Goal: Task Accomplishment & Management: Complete application form

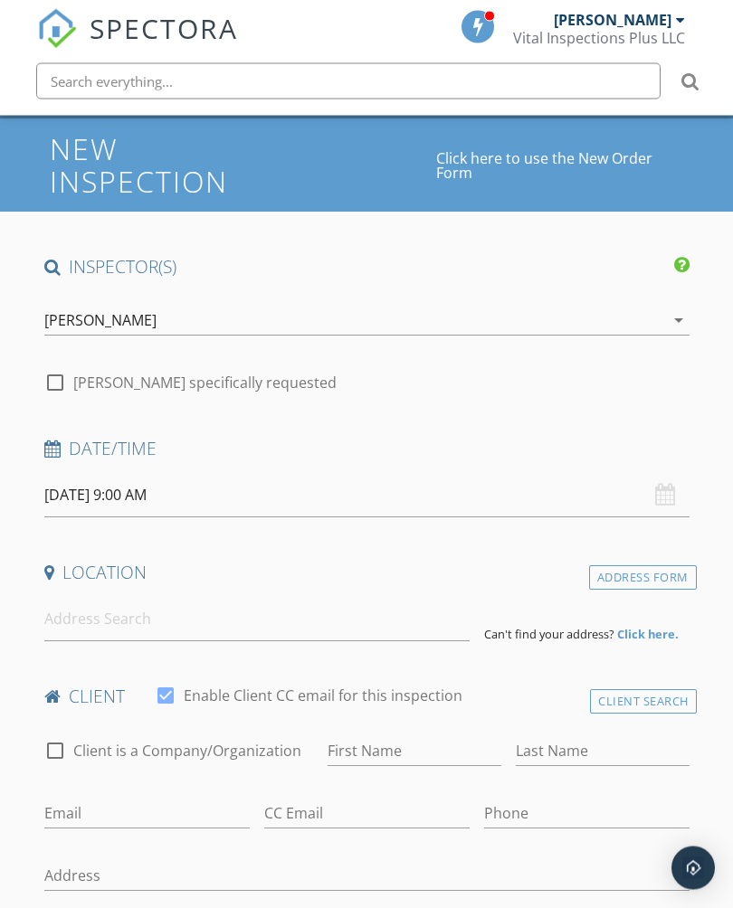
scroll to position [156, 0]
click at [85, 483] on input "[DATE] 9:00 AM" at bounding box center [366, 495] width 645 height 44
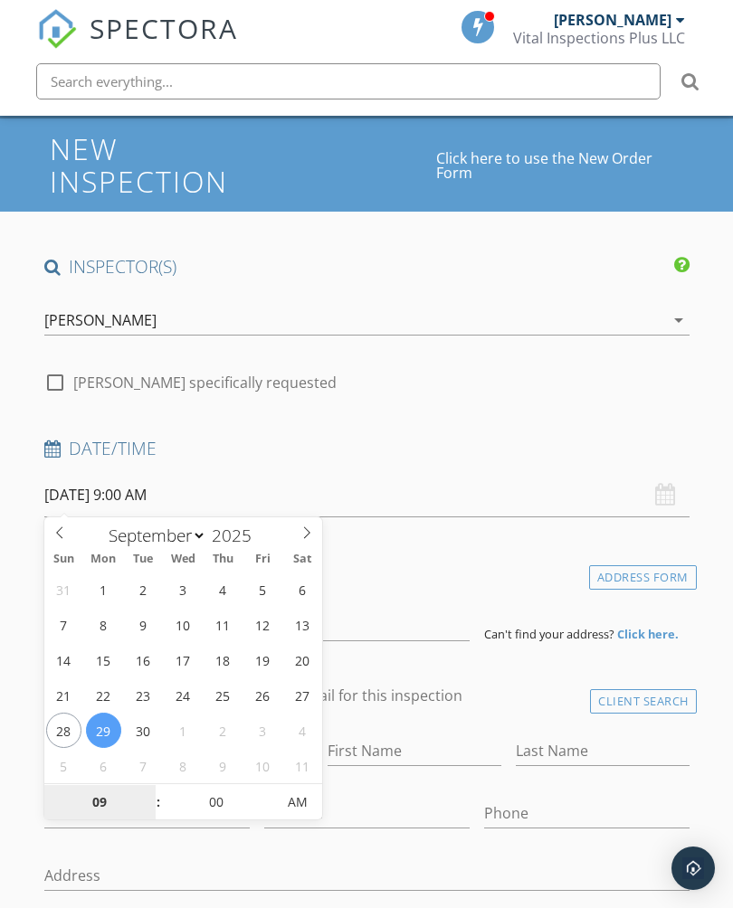
type input "[DATE] 9:00 AM"
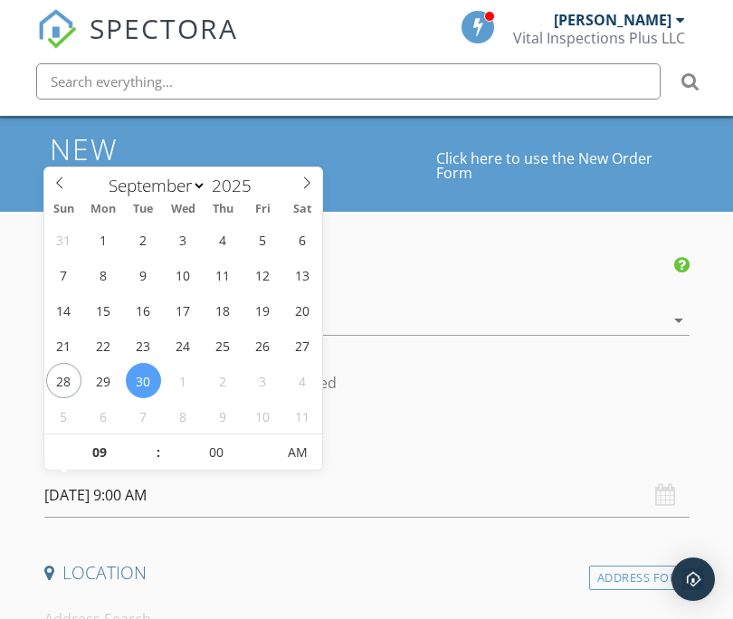
click at [137, 488] on input "[DATE] 9:00 AM" at bounding box center [366, 495] width 645 height 44
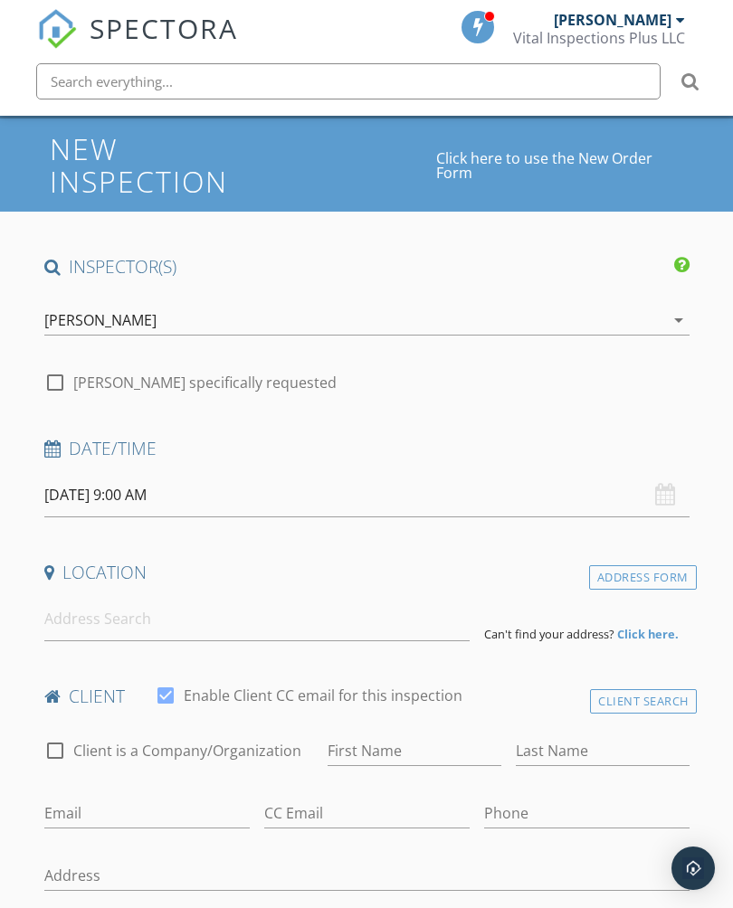
click at [153, 487] on input "[DATE] 9:00 AM" at bounding box center [366, 495] width 645 height 44
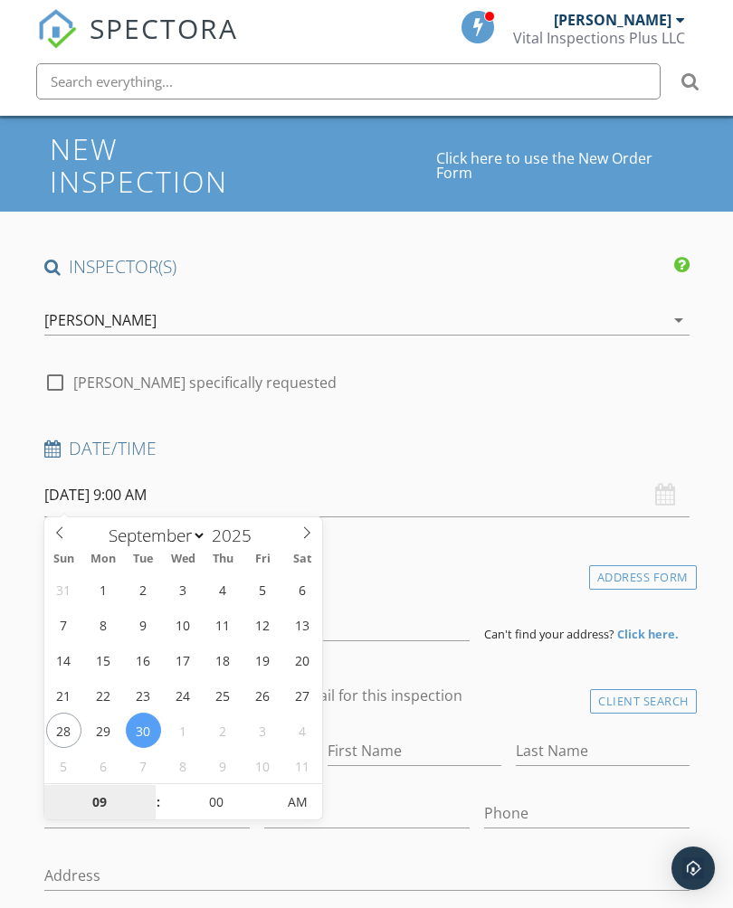
click at [103, 800] on input "09" at bounding box center [99, 803] width 111 height 36
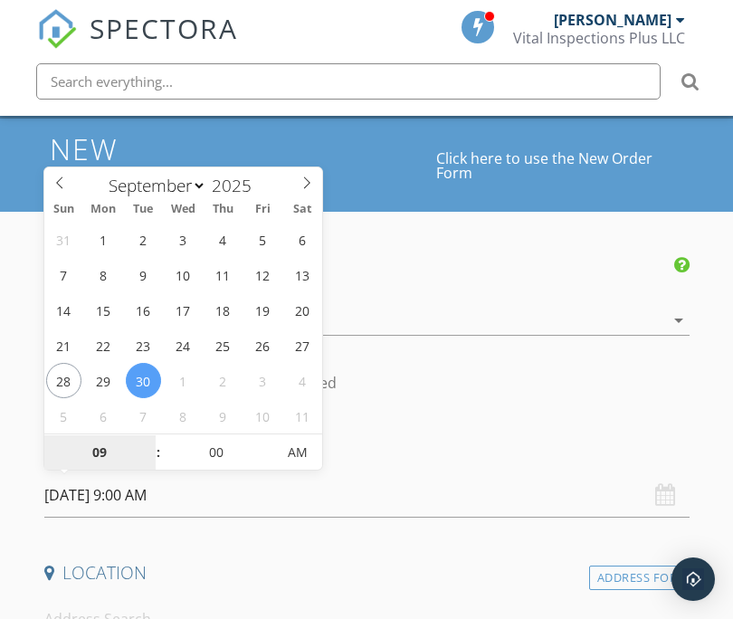
click at [141, 455] on input "09" at bounding box center [99, 453] width 111 height 36
click at [141, 454] on input "09" at bounding box center [99, 453] width 111 height 36
click at [151, 456] on span at bounding box center [149, 461] width 13 height 18
type input "08"
type input "[DATE] 8:00 AM"
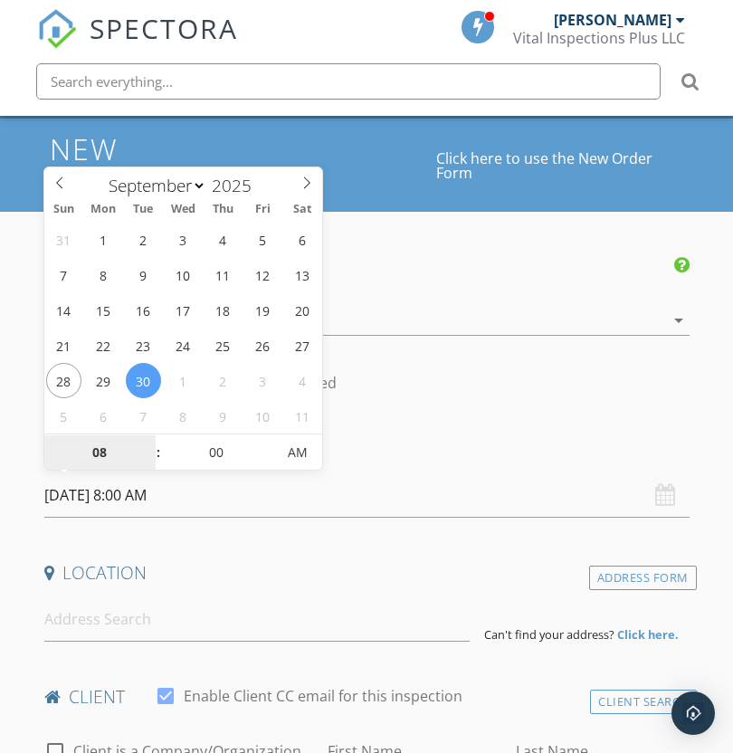
click at [140, 448] on input "08" at bounding box center [99, 453] width 111 height 36
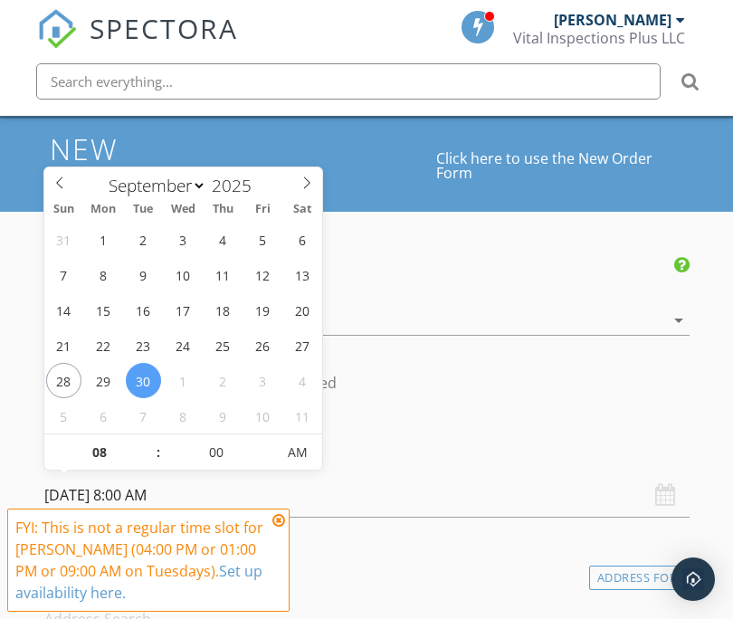
click at [152, 452] on span at bounding box center [149, 461] width 13 height 18
type input "07"
type input "[DATE] 7:00 AM"
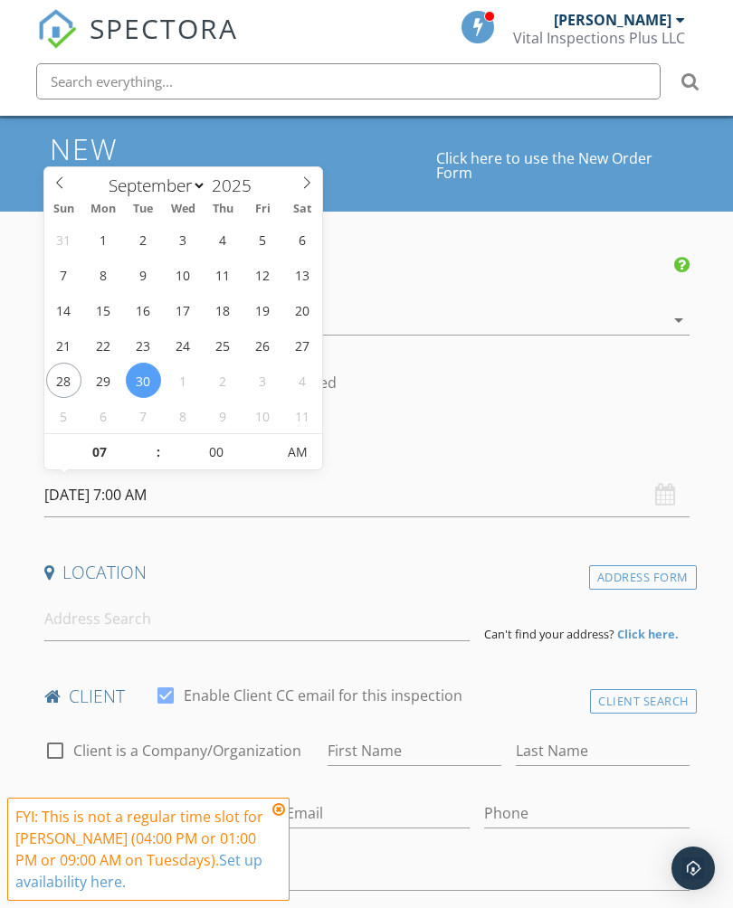
click at [151, 458] on span at bounding box center [149, 461] width 13 height 18
type input "06"
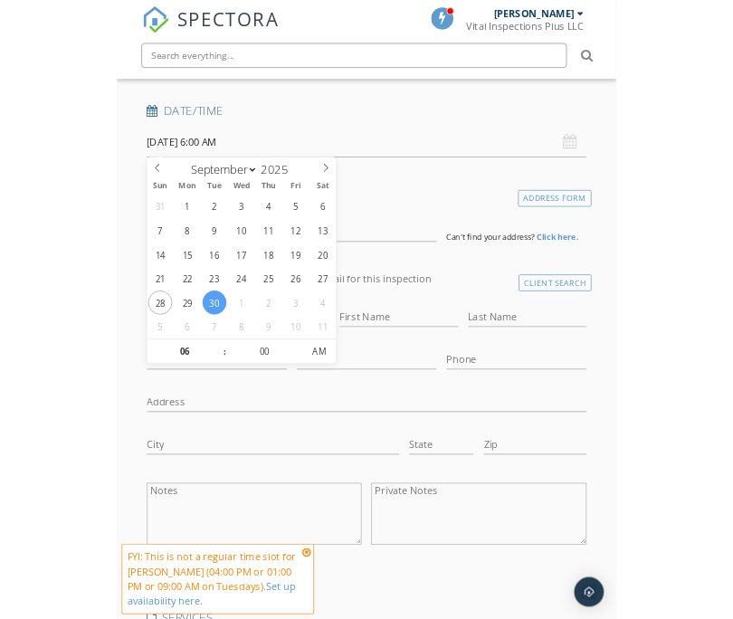
scroll to position [444, 0]
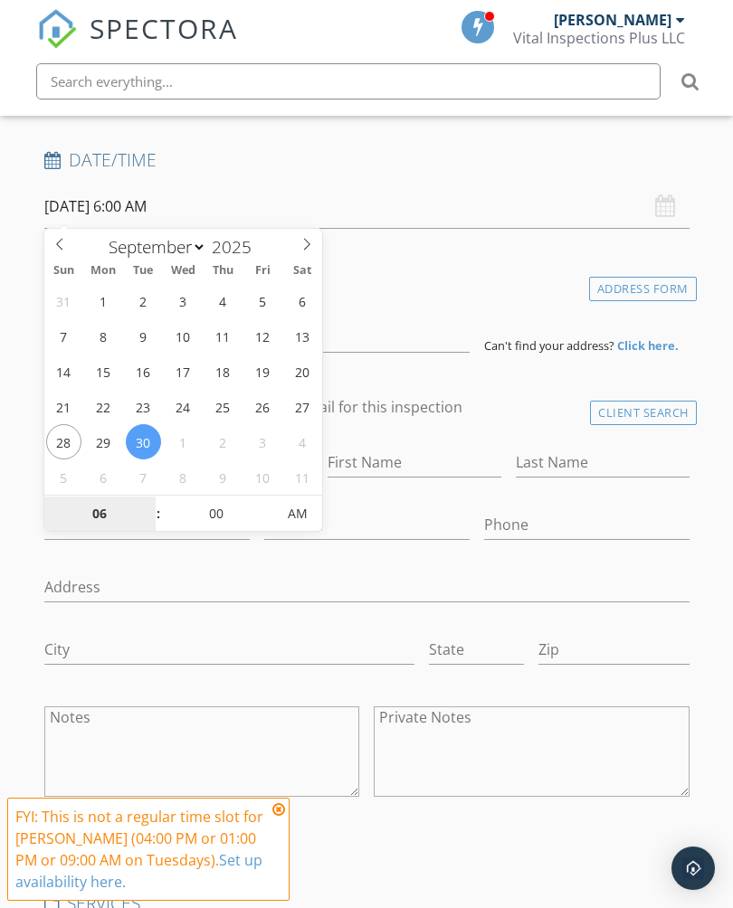
click at [107, 507] on input "06" at bounding box center [99, 515] width 111 height 36
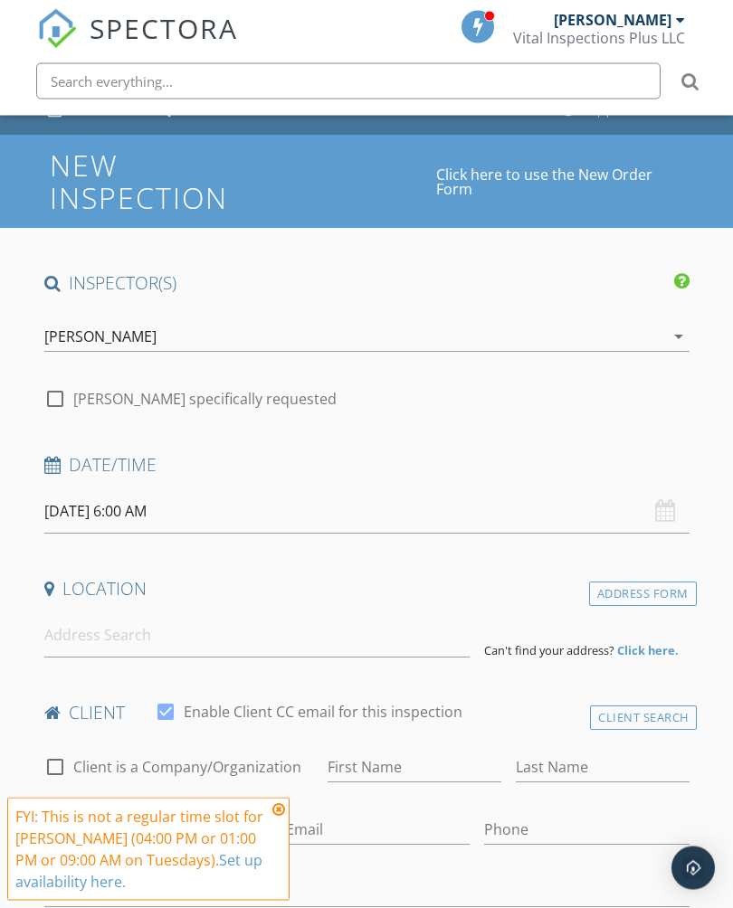
scroll to position [137, 0]
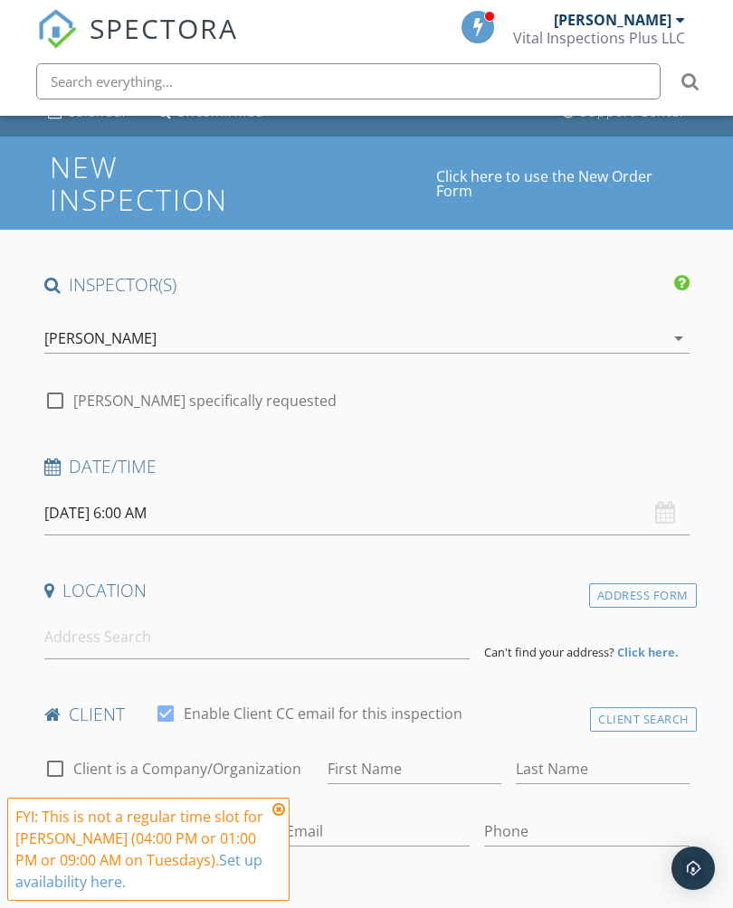
click at [153, 507] on input "[DATE] 6:00 AM" at bounding box center [366, 513] width 645 height 44
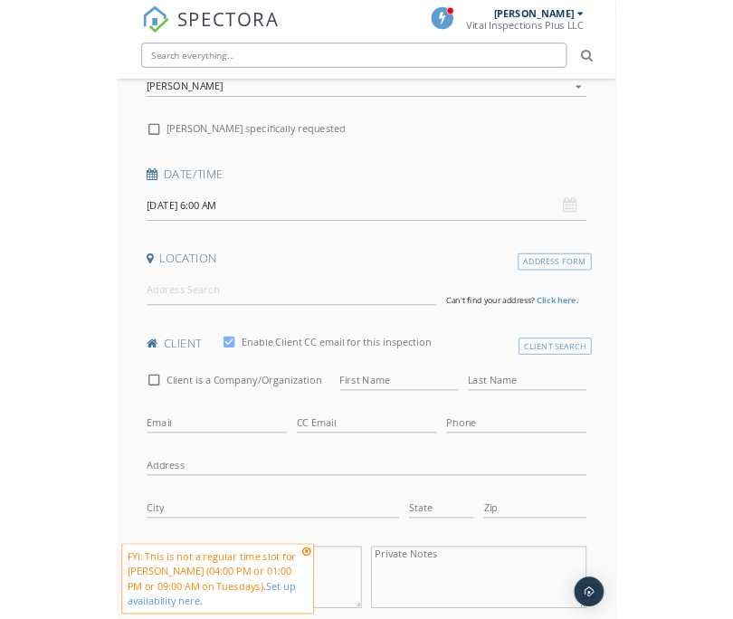
scroll to position [350, 0]
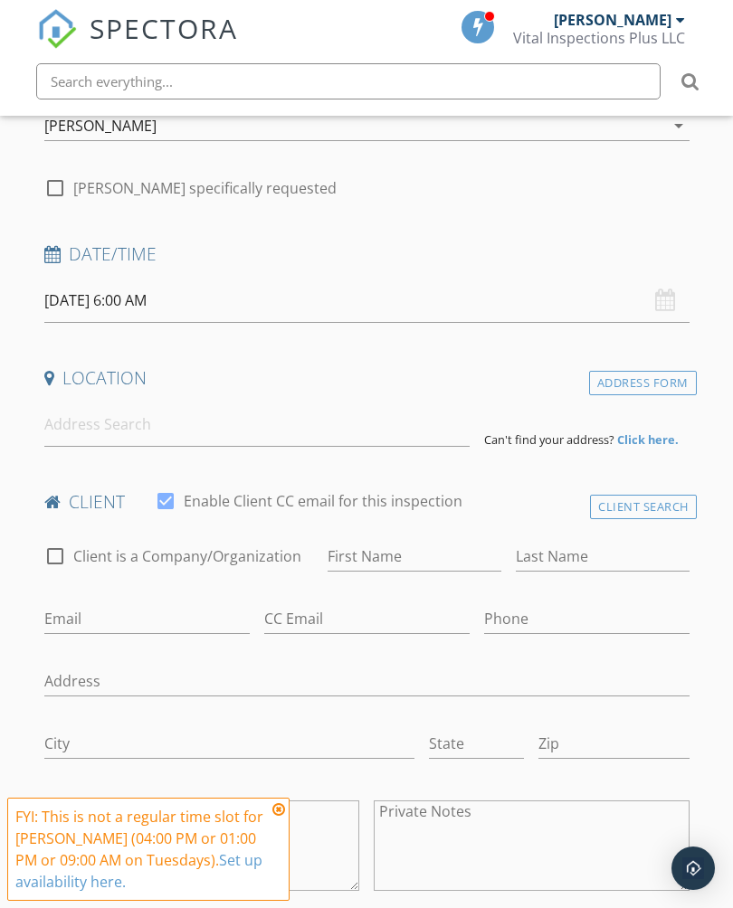
click at [162, 292] on input "[DATE] 6:00 AM" at bounding box center [366, 301] width 645 height 44
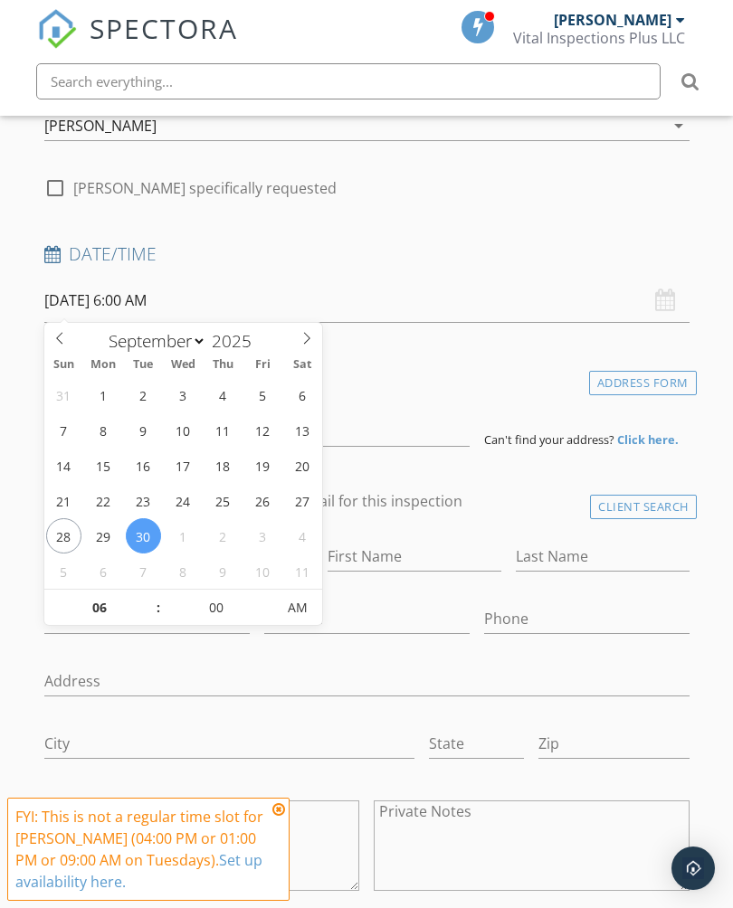
type input "[DATE] 6:00 PM"
click at [109, 603] on input "06" at bounding box center [99, 609] width 111 height 36
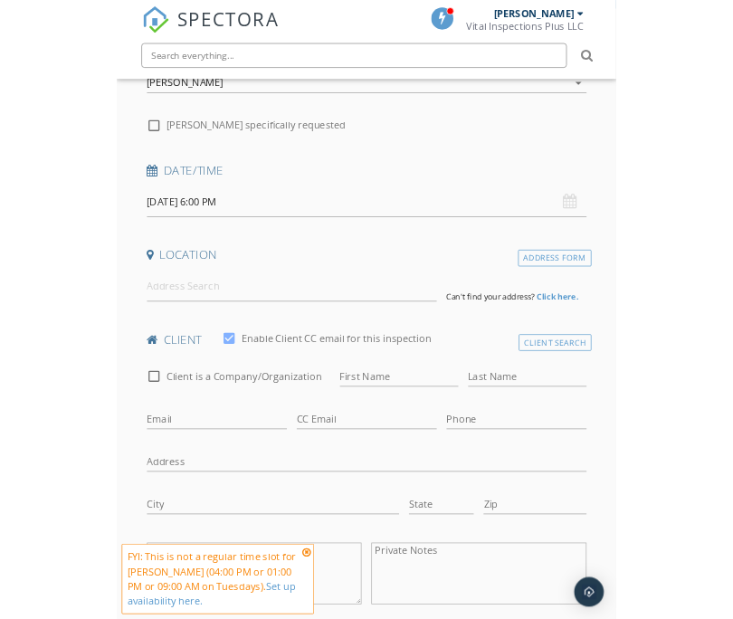
scroll to position [354, 0]
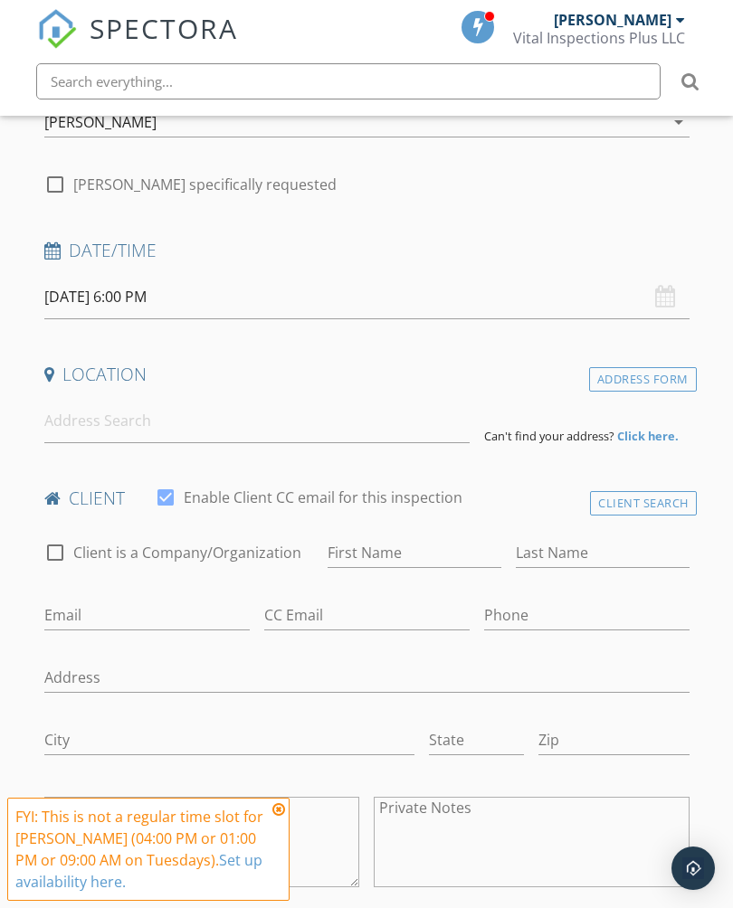
click at [113, 282] on input "[DATE] 6:00 PM" at bounding box center [366, 297] width 645 height 44
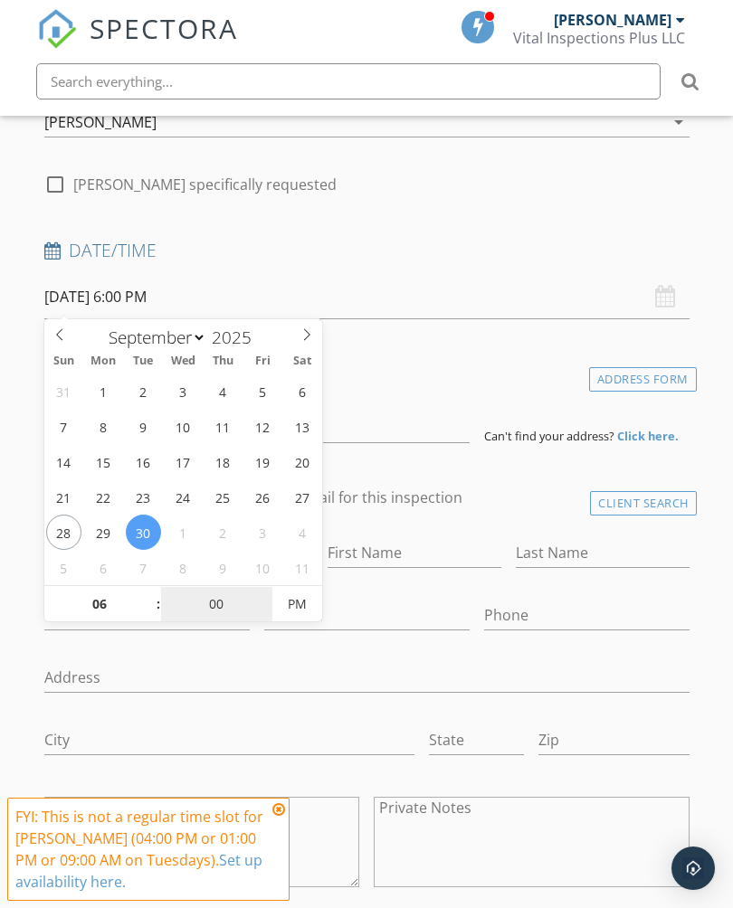
click at [161, 610] on input "00" at bounding box center [216, 605] width 111 height 36
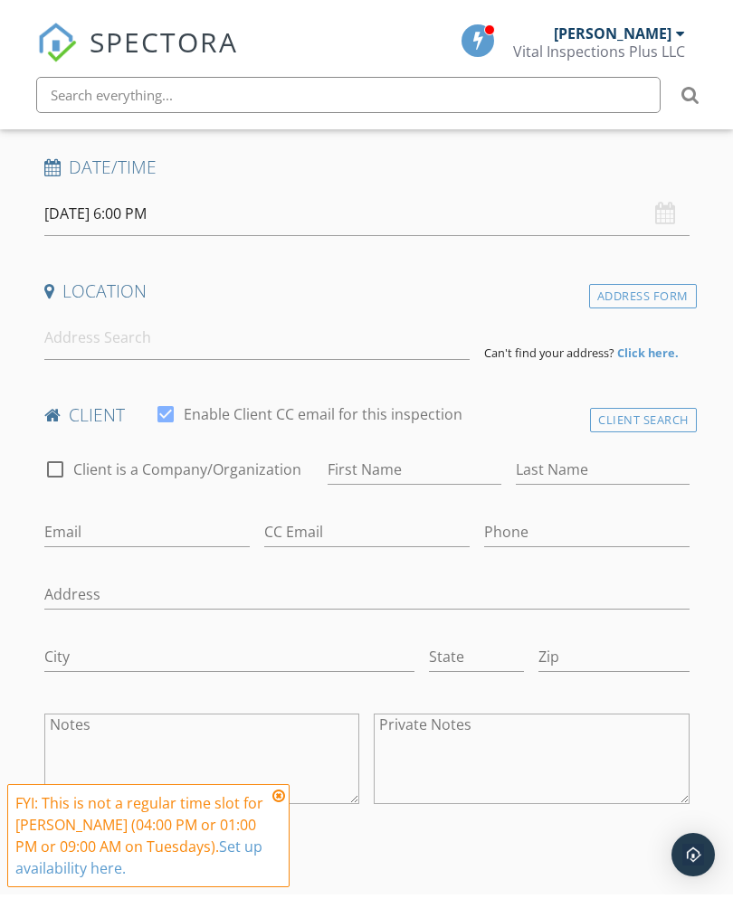
scroll to position [471, 0]
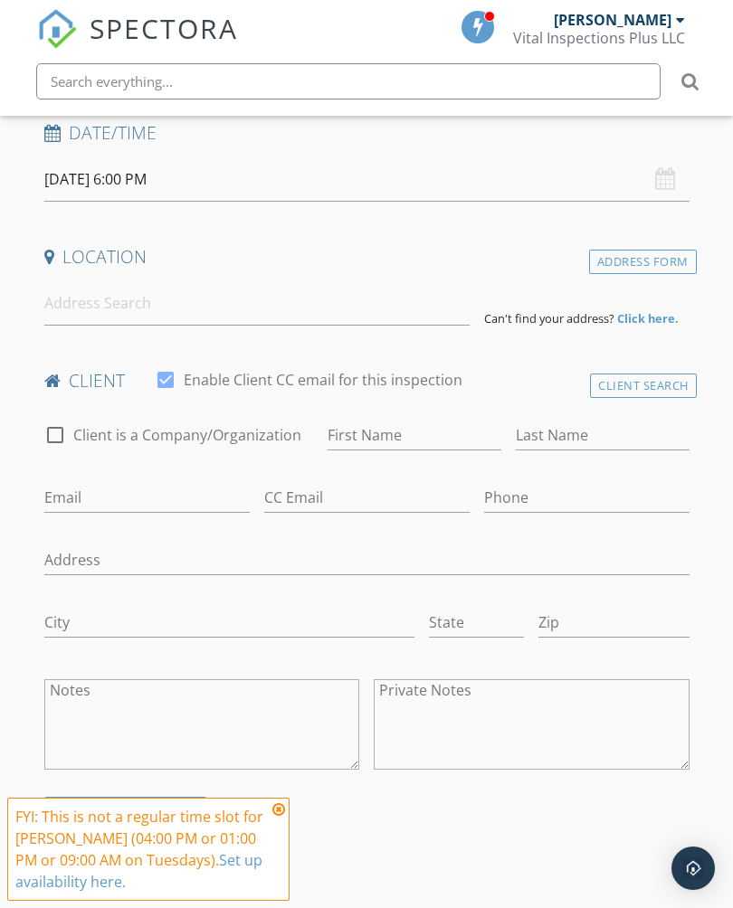
click at [77, 166] on input "[DATE] 6:00 PM" at bounding box center [366, 179] width 645 height 44
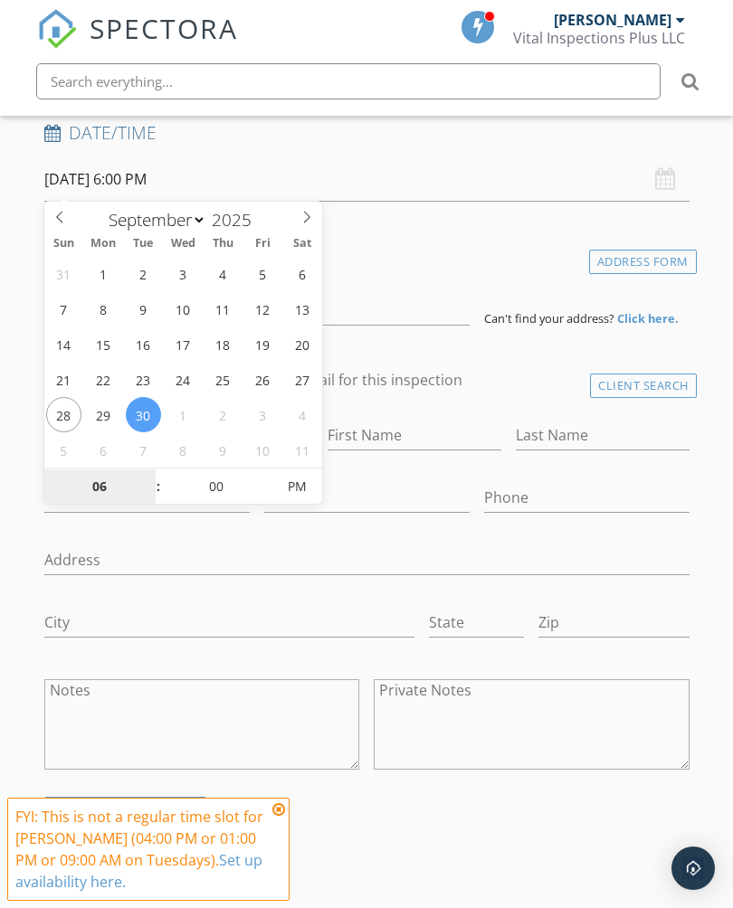
click at [107, 488] on input "06" at bounding box center [99, 487] width 111 height 36
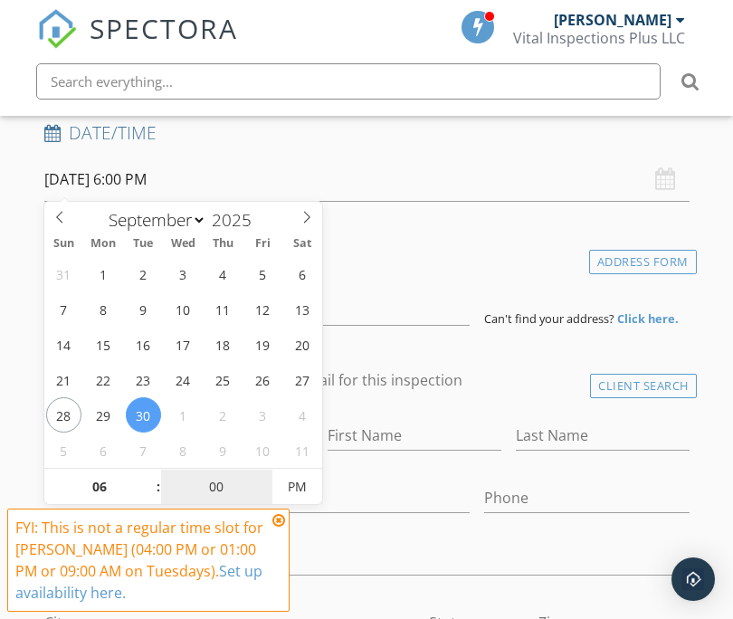
click at [161, 492] on input "00" at bounding box center [216, 487] width 111 height 36
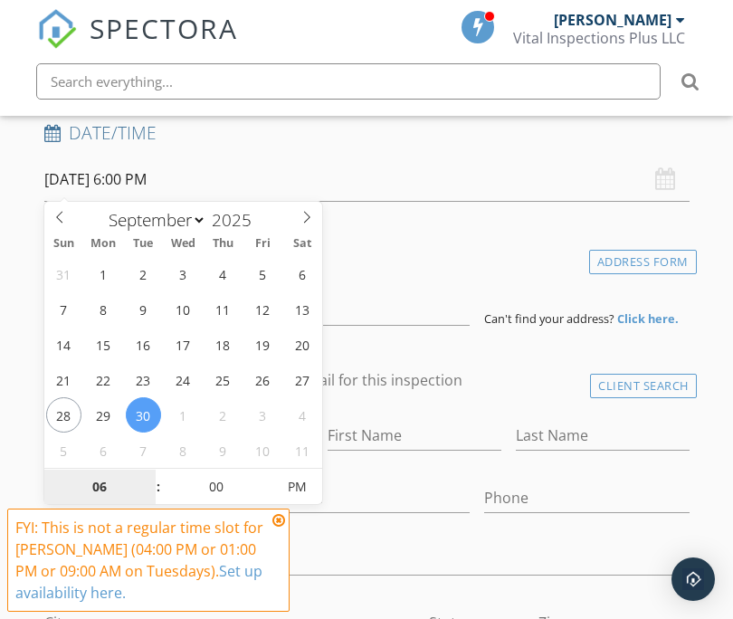
click at [141, 487] on input "06" at bounding box center [99, 487] width 111 height 36
click at [141, 485] on input "06" at bounding box center [99, 487] width 111 height 36
click at [141, 482] on input "06" at bounding box center [99, 487] width 111 height 36
click at [140, 476] on input "06" at bounding box center [99, 487] width 111 height 36
click at [151, 486] on span at bounding box center [149, 478] width 13 height 18
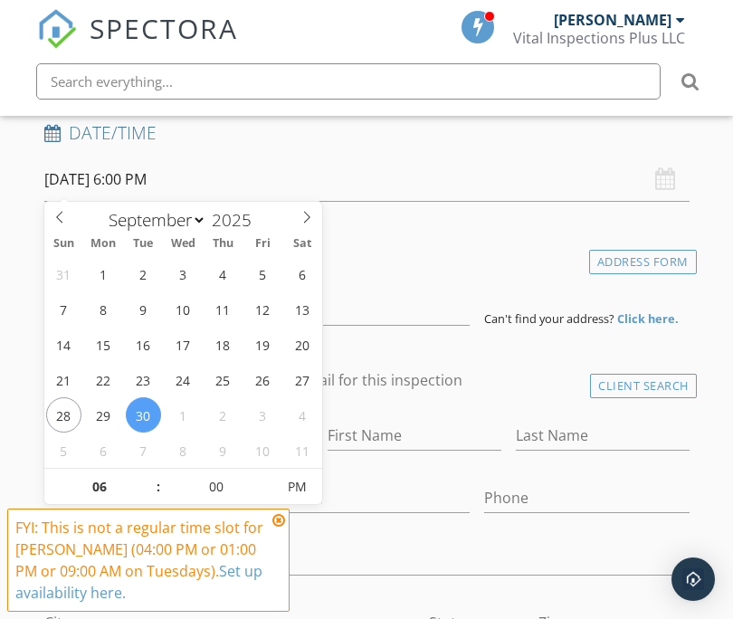
type input "07"
type input "[DATE] 7:00 PM"
click at [141, 493] on input "07" at bounding box center [99, 487] width 111 height 36
click at [139, 490] on input "07" at bounding box center [99, 488] width 111 height 36
click at [139, 488] on input "07" at bounding box center [99, 487] width 111 height 36
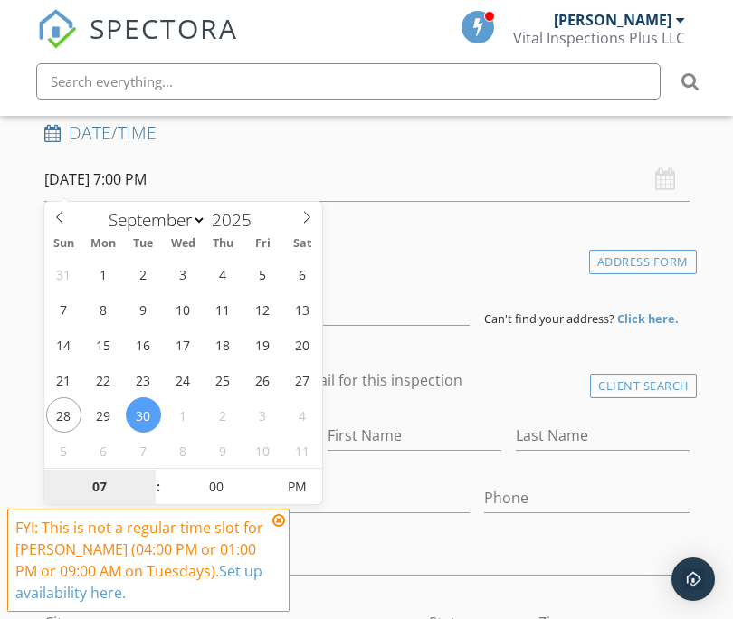
click at [140, 486] on input "07" at bounding box center [99, 487] width 111 height 36
click at [151, 501] on span at bounding box center [149, 496] width 13 height 18
type input "06"
type input "[DATE] 6:00 PM"
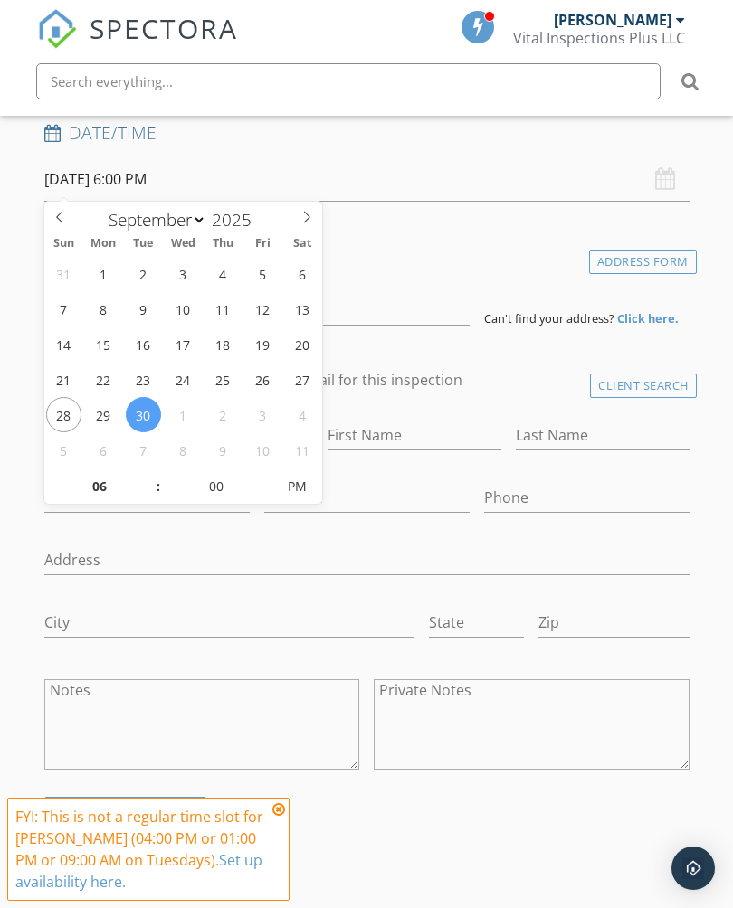
click at [151, 498] on span at bounding box center [149, 496] width 13 height 18
type input "05"
type input "[DATE] 5:00 PM"
click at [152, 499] on span at bounding box center [149, 496] width 13 height 18
type input "04"
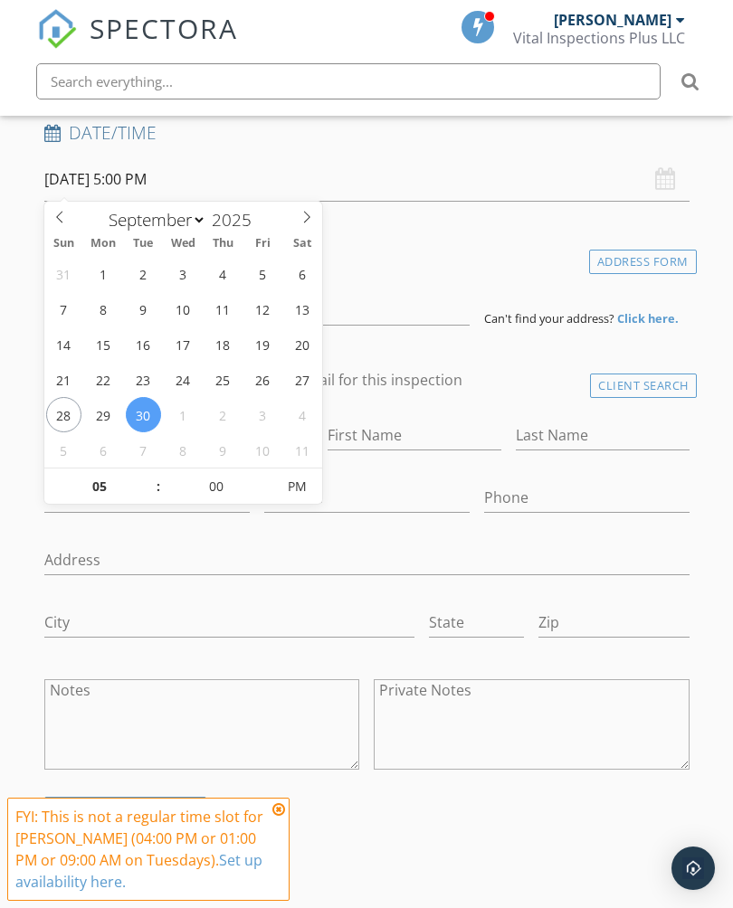
type input "[DATE] 4:00 PM"
click at [455, 190] on input "[DATE] 4:00 PM" at bounding box center [366, 179] width 645 height 44
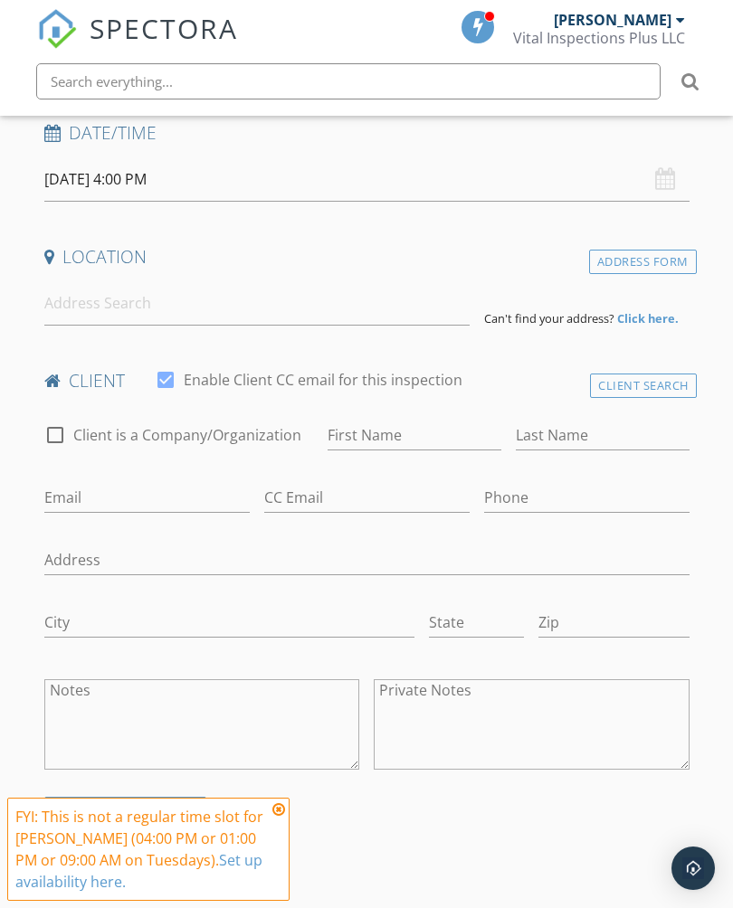
click at [441, 252] on h4 "Location" at bounding box center [366, 257] width 645 height 24
click at [231, 290] on input at bounding box center [256, 303] width 425 height 44
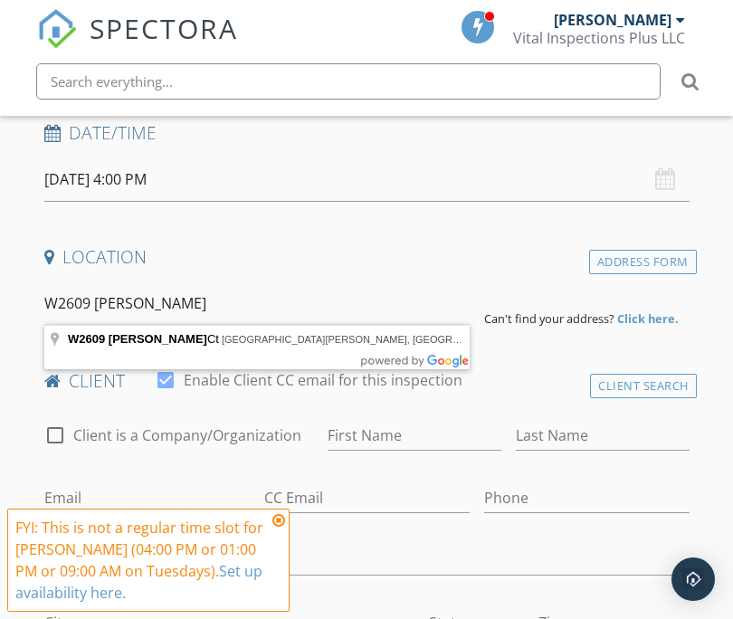
type input "W2609 [PERSON_NAME], [GEOGRAPHIC_DATA][PERSON_NAME], [GEOGRAPHIC_DATA], [GEOGRA…"
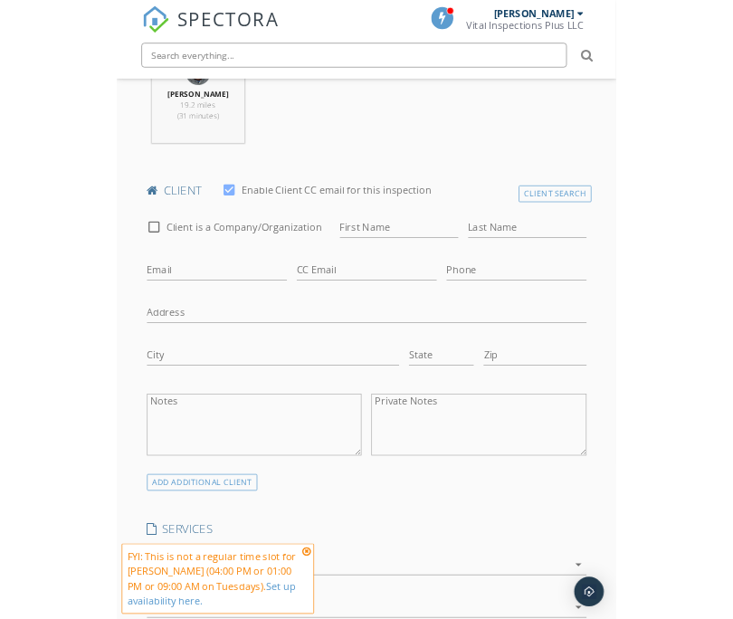
scroll to position [944, 0]
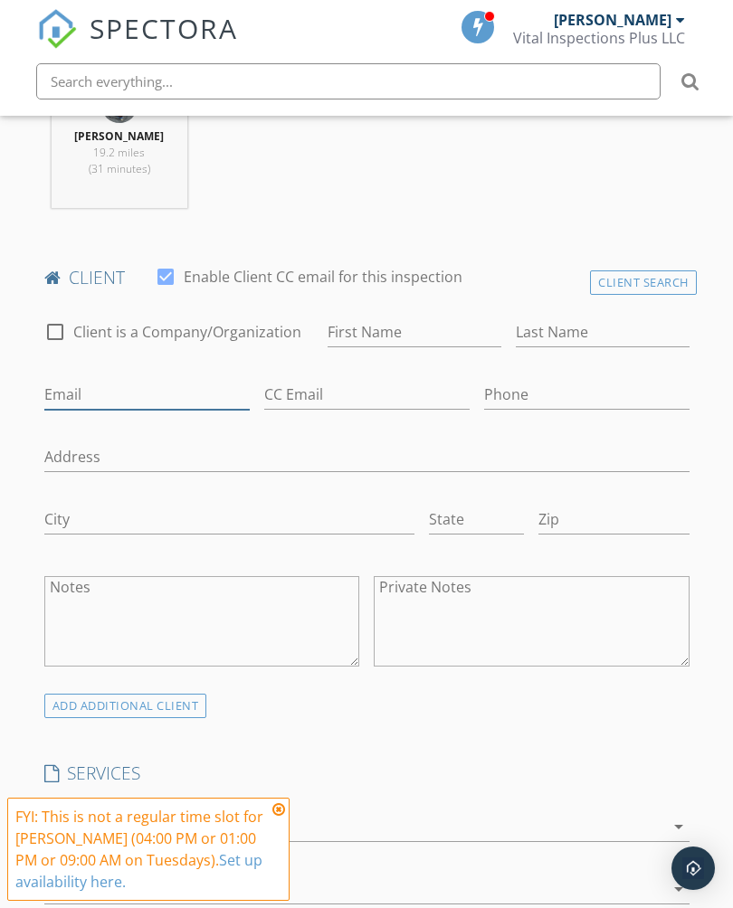
click at [110, 390] on input "Email" at bounding box center [146, 395] width 205 height 30
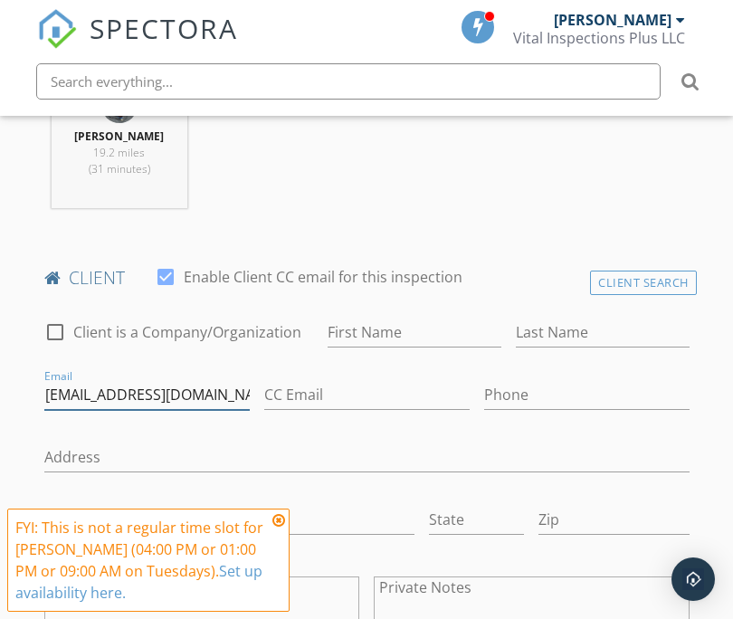
type input "[EMAIL_ADDRESS][DOMAIN_NAME]"
click at [587, 389] on input "Phone" at bounding box center [586, 395] width 205 height 30
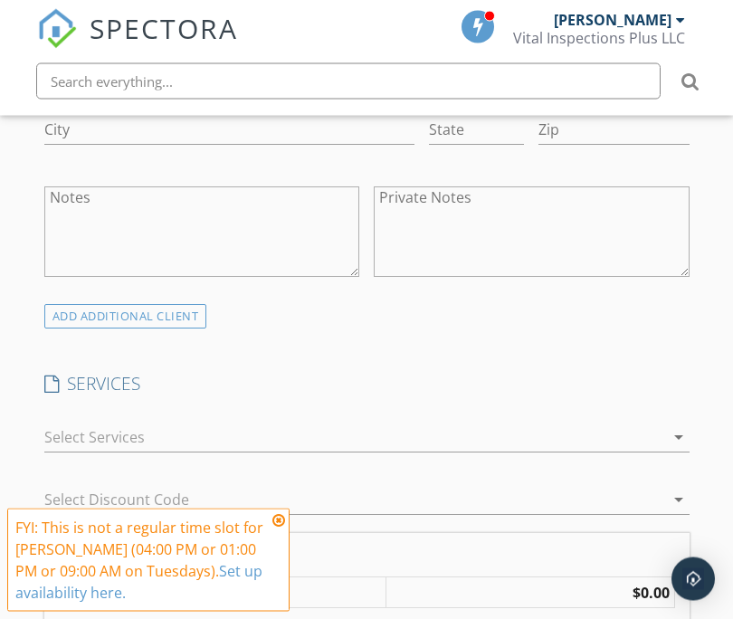
scroll to position [1342, 0]
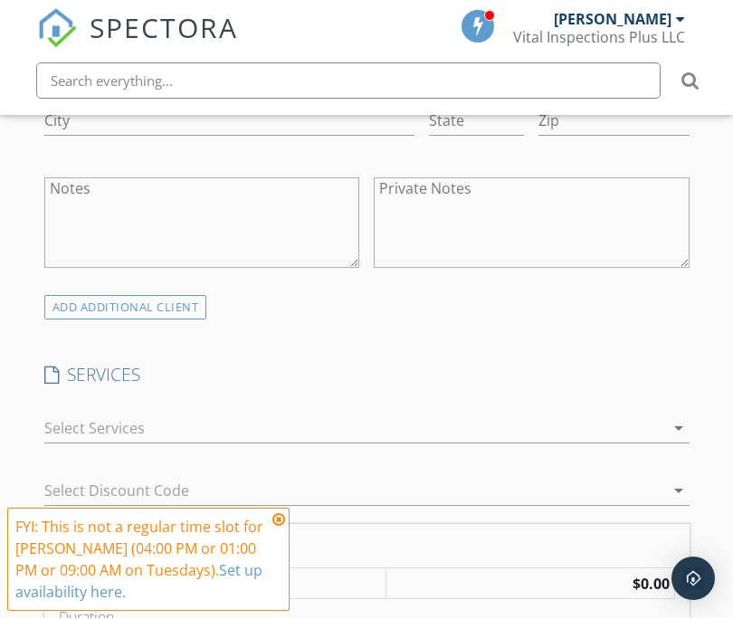
type input "[PHONE_NUMBER]"
click at [284, 519] on icon at bounding box center [278, 520] width 13 height 14
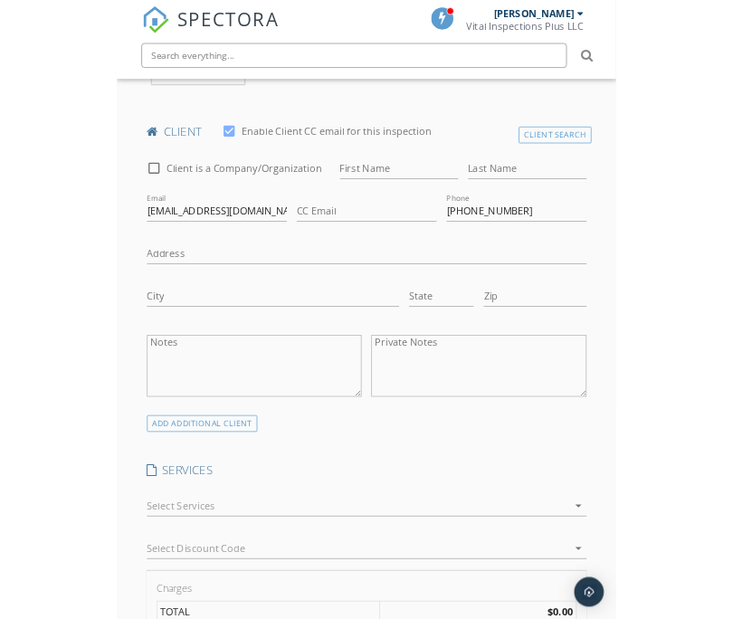
scroll to position [1022, 0]
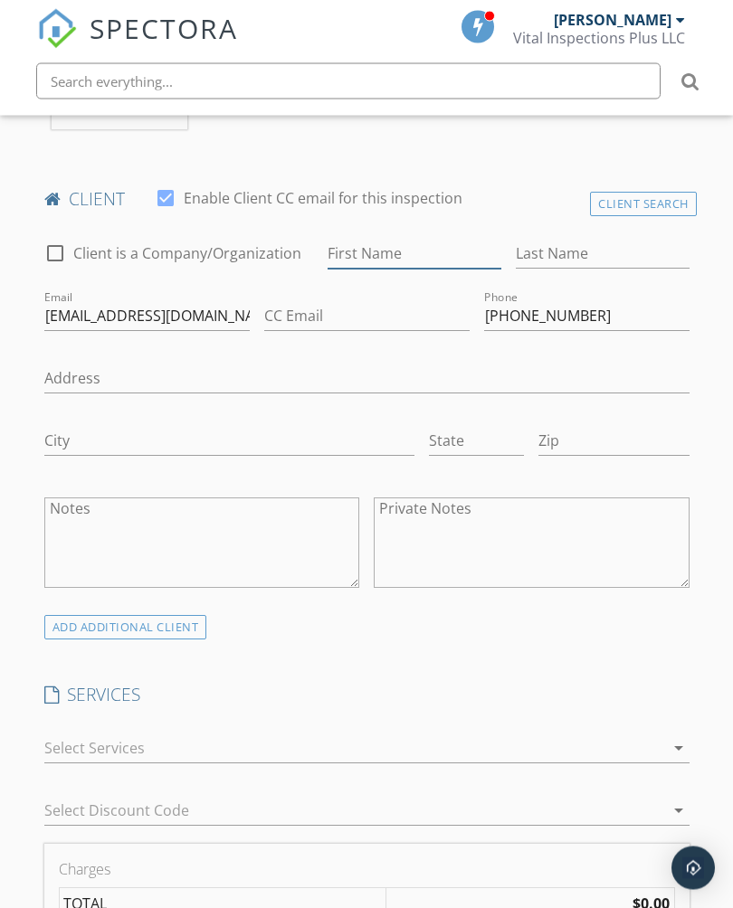
click at [394, 245] on input "First Name" at bounding box center [414, 255] width 174 height 30
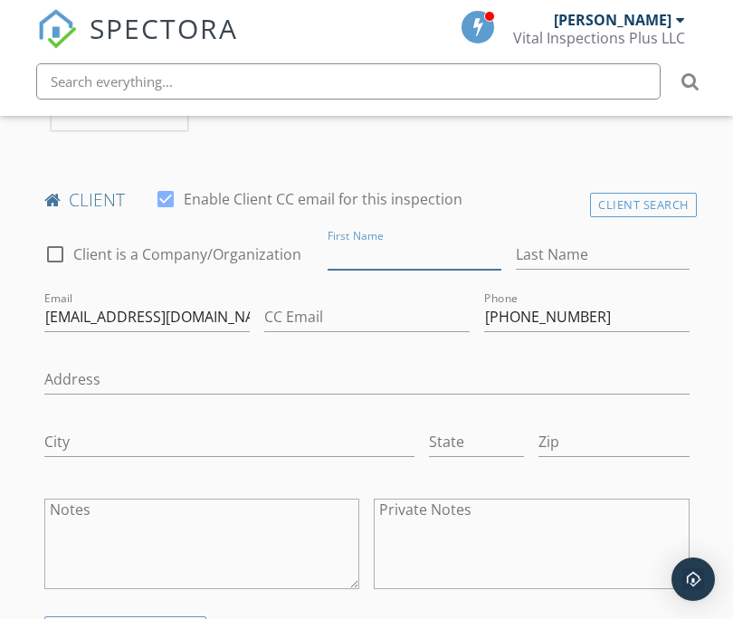
scroll to position [1023, 0]
type input "[PERSON_NAME]"
click at [613, 242] on input "Last Name" at bounding box center [603, 254] width 174 height 30
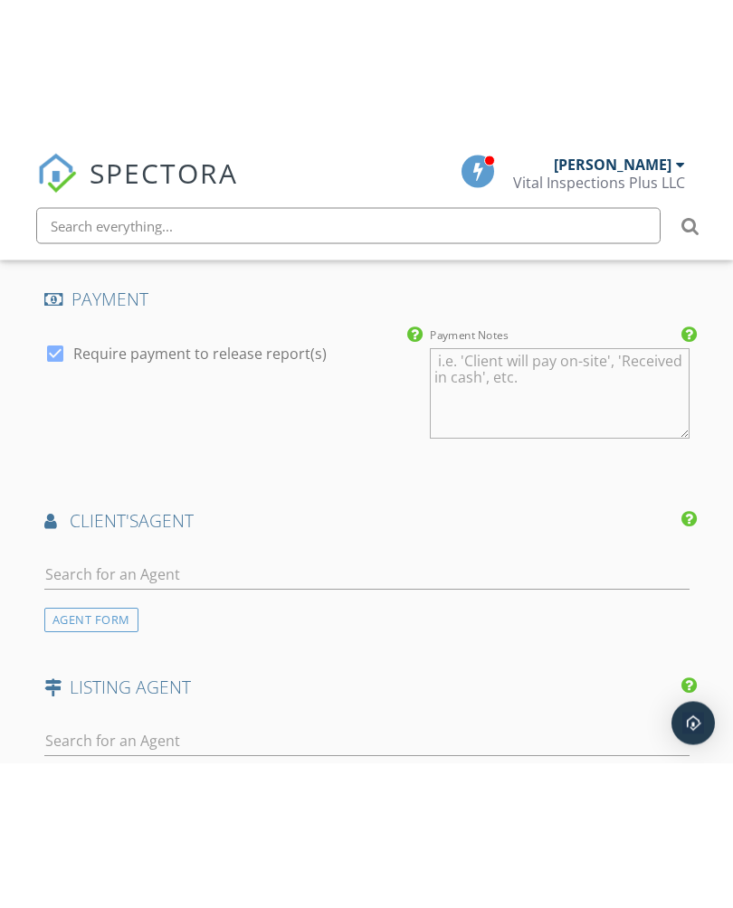
scroll to position [2154, 0]
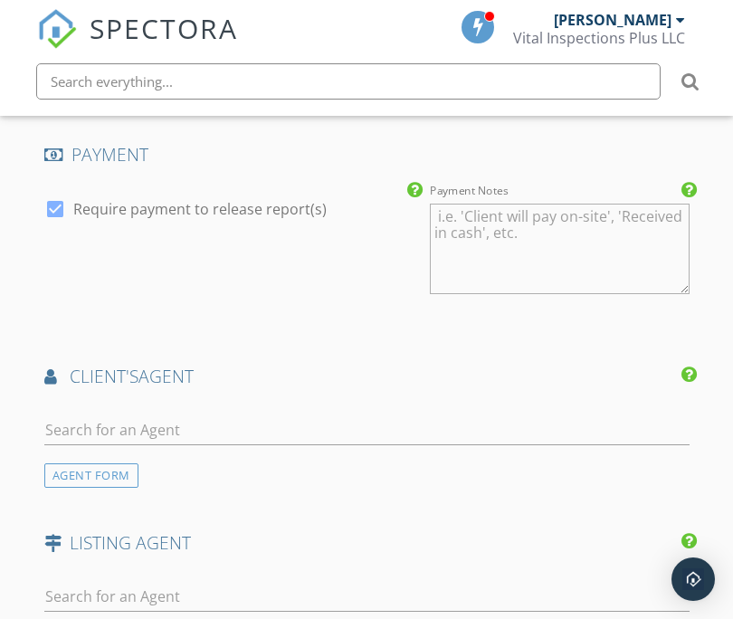
type input "[PERSON_NAME]"
click at [89, 415] on input "text" at bounding box center [366, 430] width 645 height 30
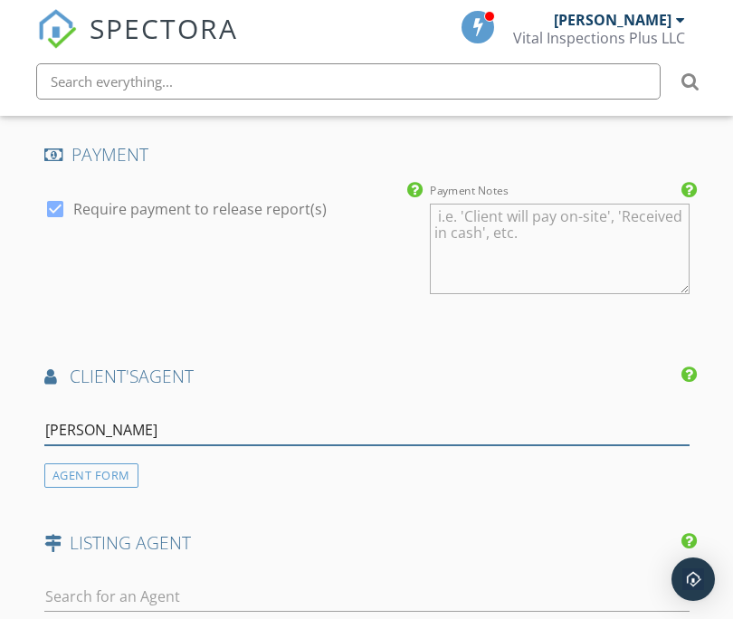
type input "[PERSON_NAME]"
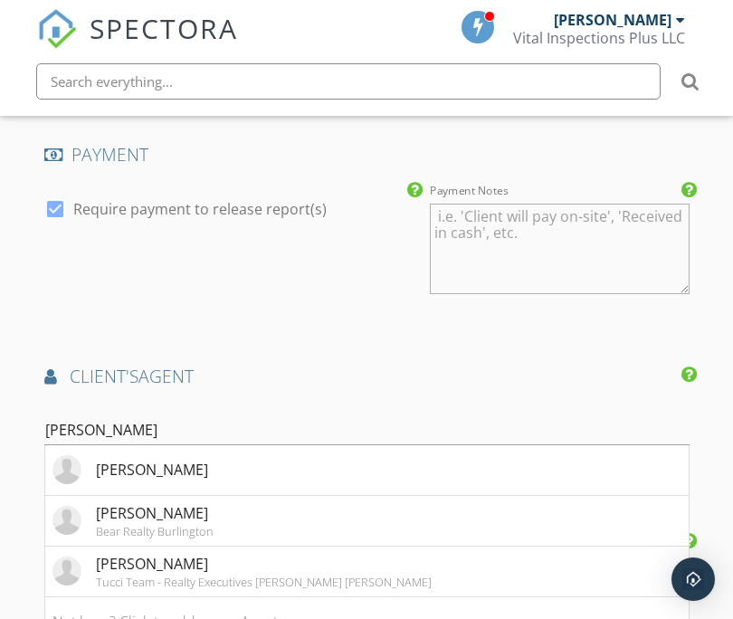
click at [194, 460] on div "[PERSON_NAME]" at bounding box center [152, 470] width 112 height 22
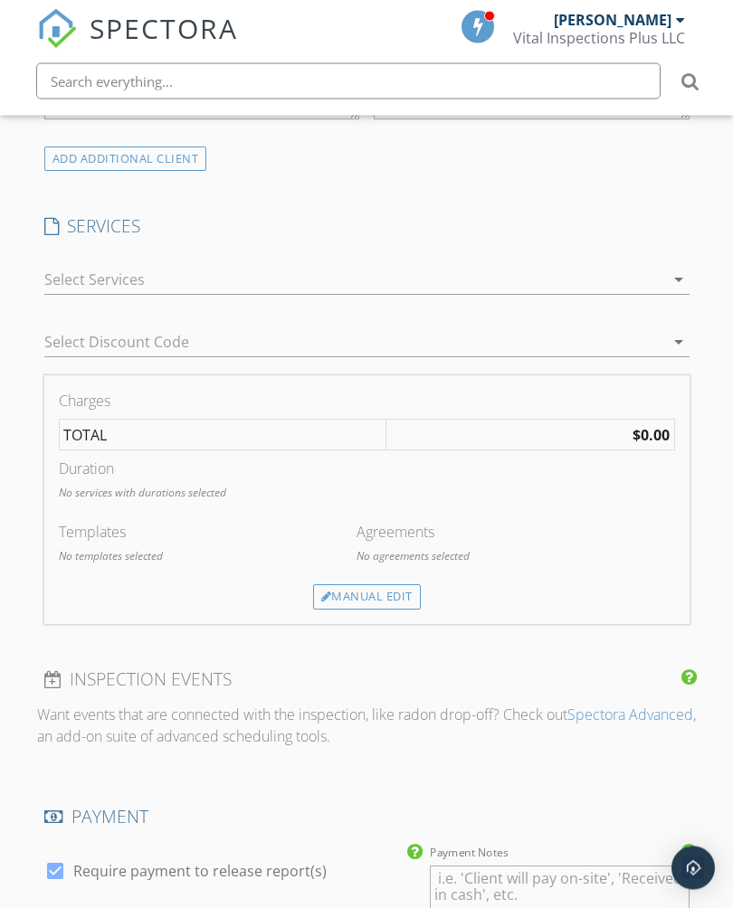
scroll to position [1492, 0]
click at [670, 271] on icon "arrow_drop_down" at bounding box center [679, 280] width 22 height 22
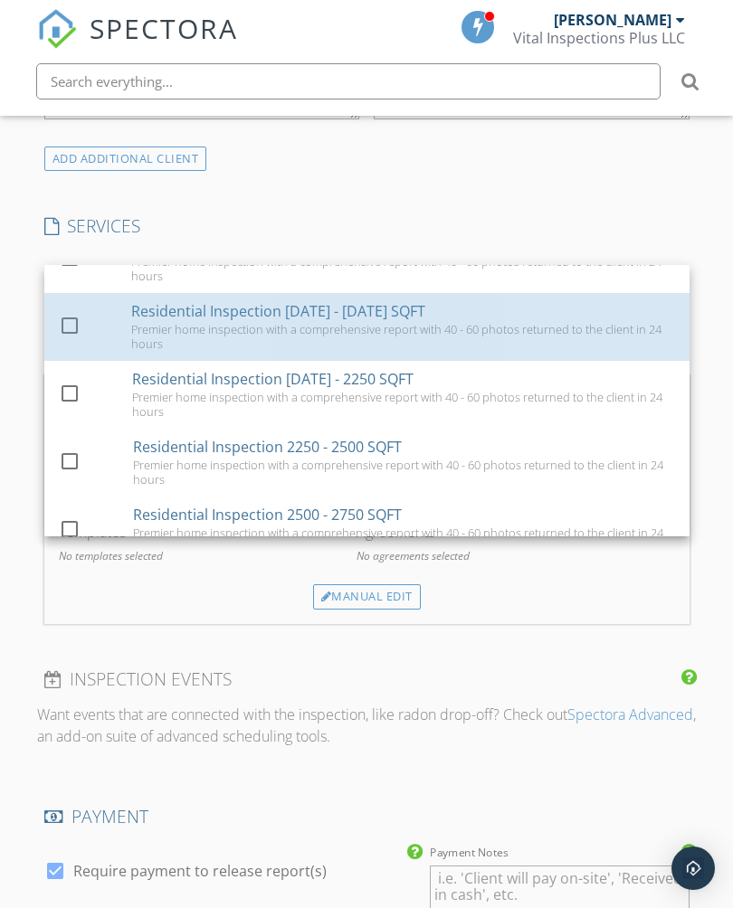
scroll to position [194, 0]
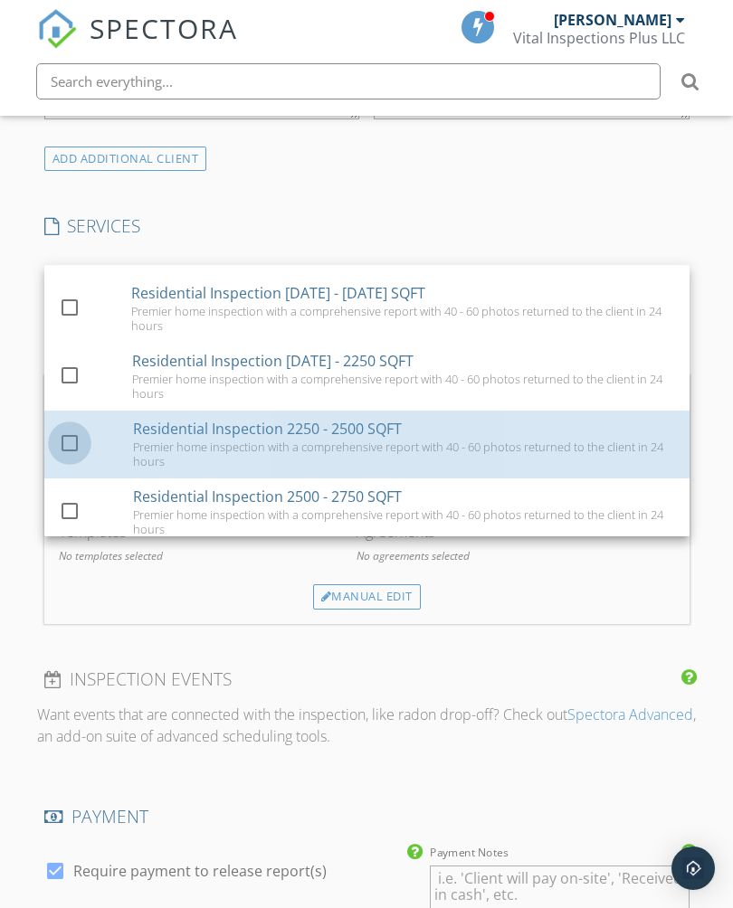
click at [82, 433] on div at bounding box center [69, 443] width 31 height 31
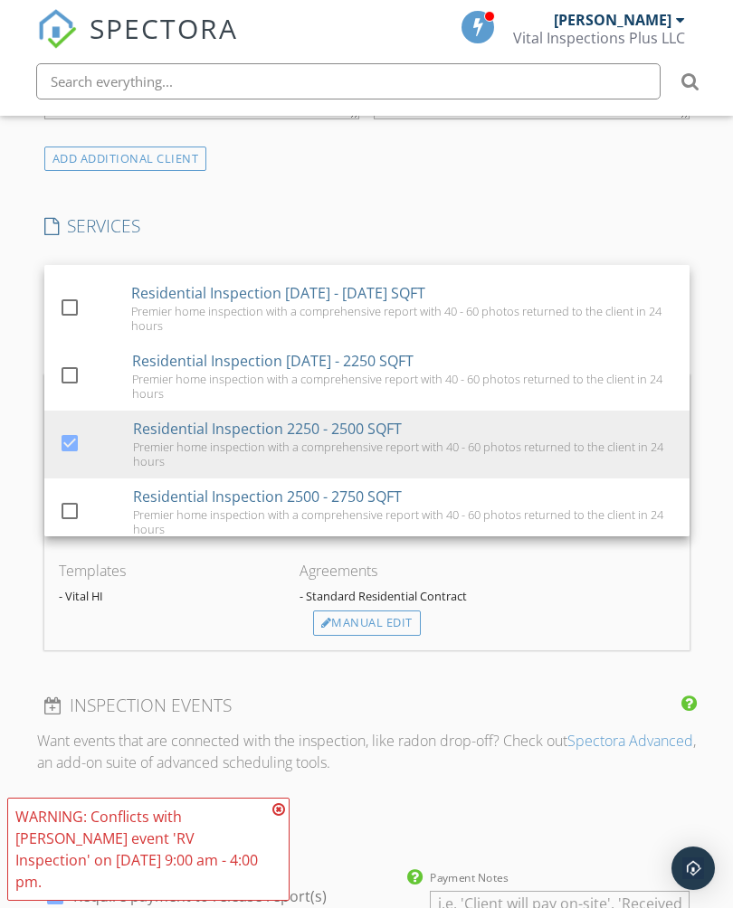
click at [574, 601] on div "Agreements - Standard Residential Contract" at bounding box center [486, 585] width 375 height 51
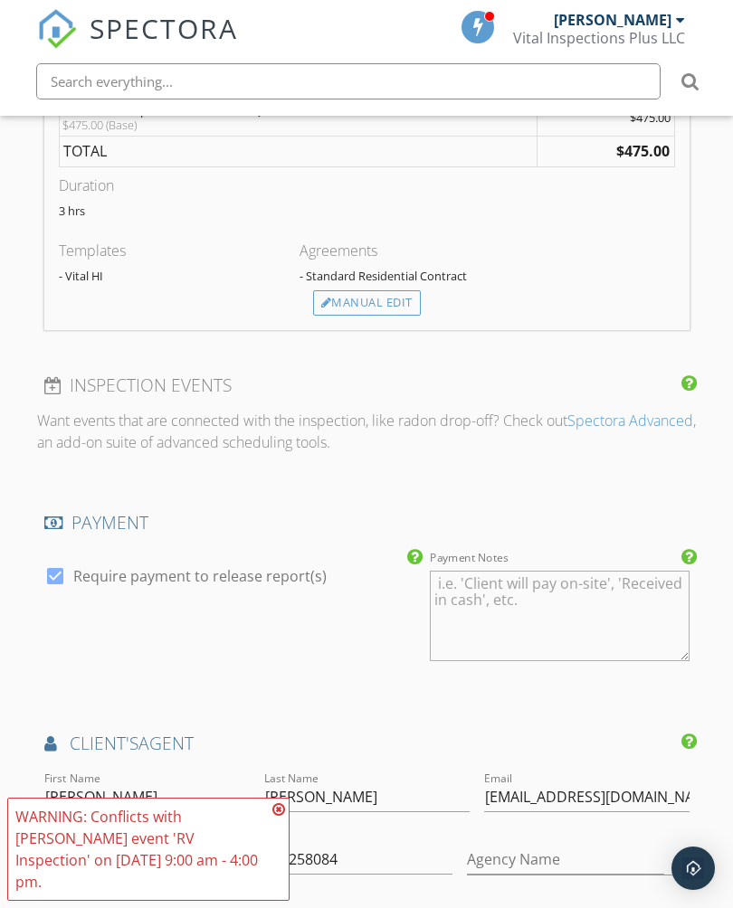
scroll to position [1816, 0]
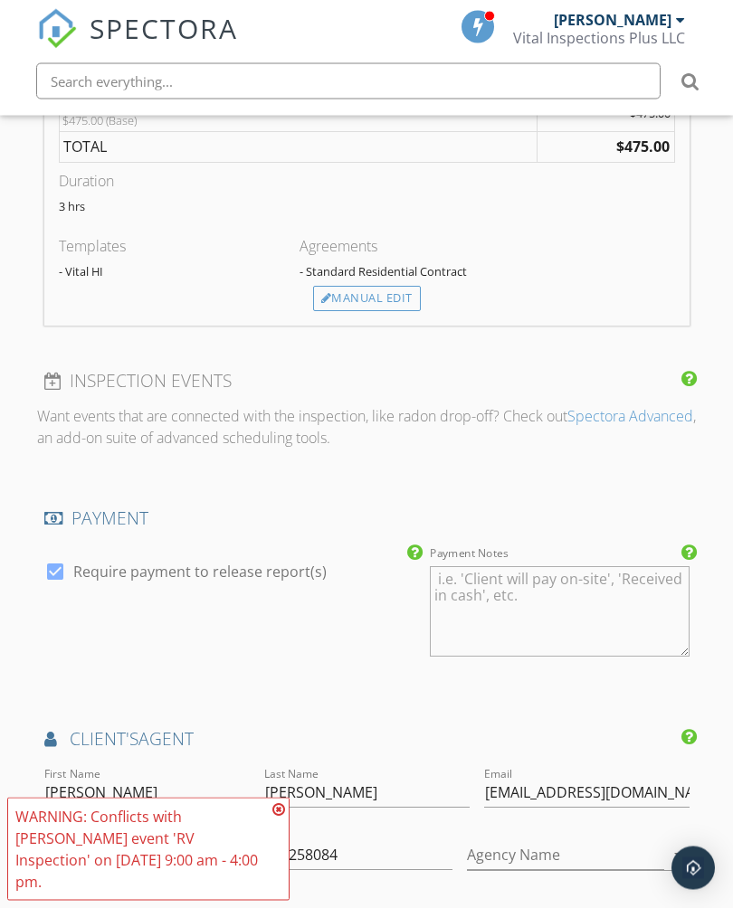
click at [283, 817] on icon at bounding box center [278, 809] width 13 height 14
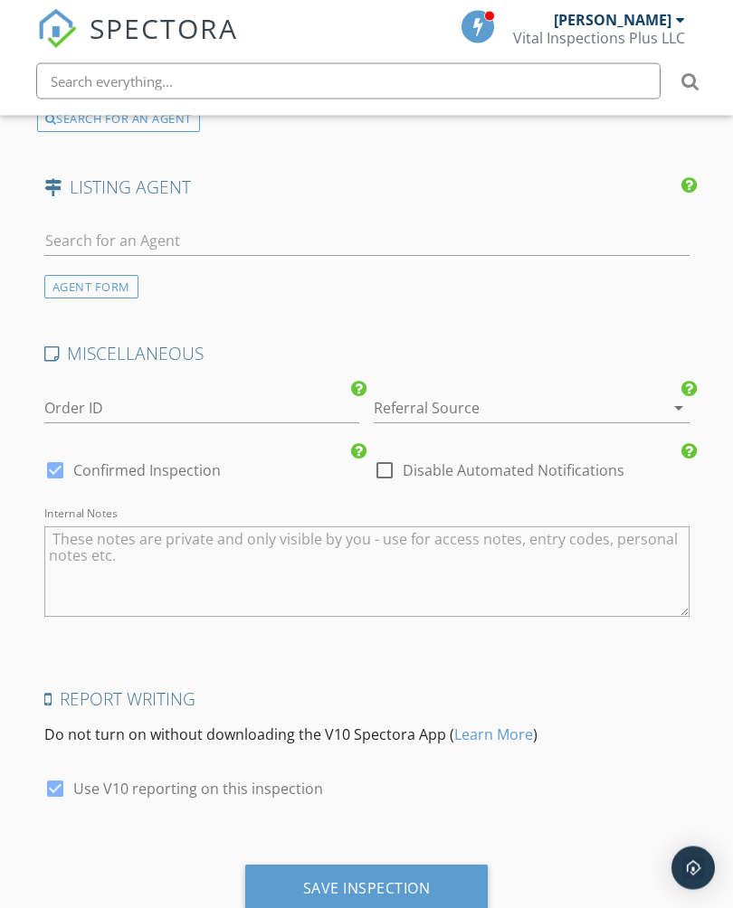
scroll to position [3059, 0]
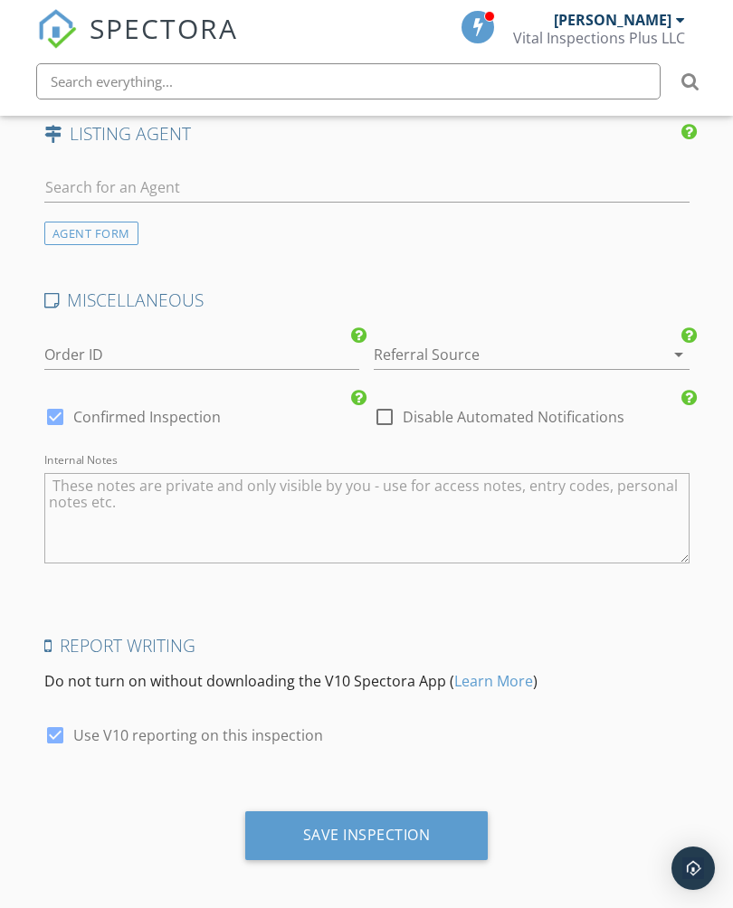
click at [415, 826] on div "Save Inspection" at bounding box center [367, 835] width 128 height 18
